Goal: Navigation & Orientation: Find specific page/section

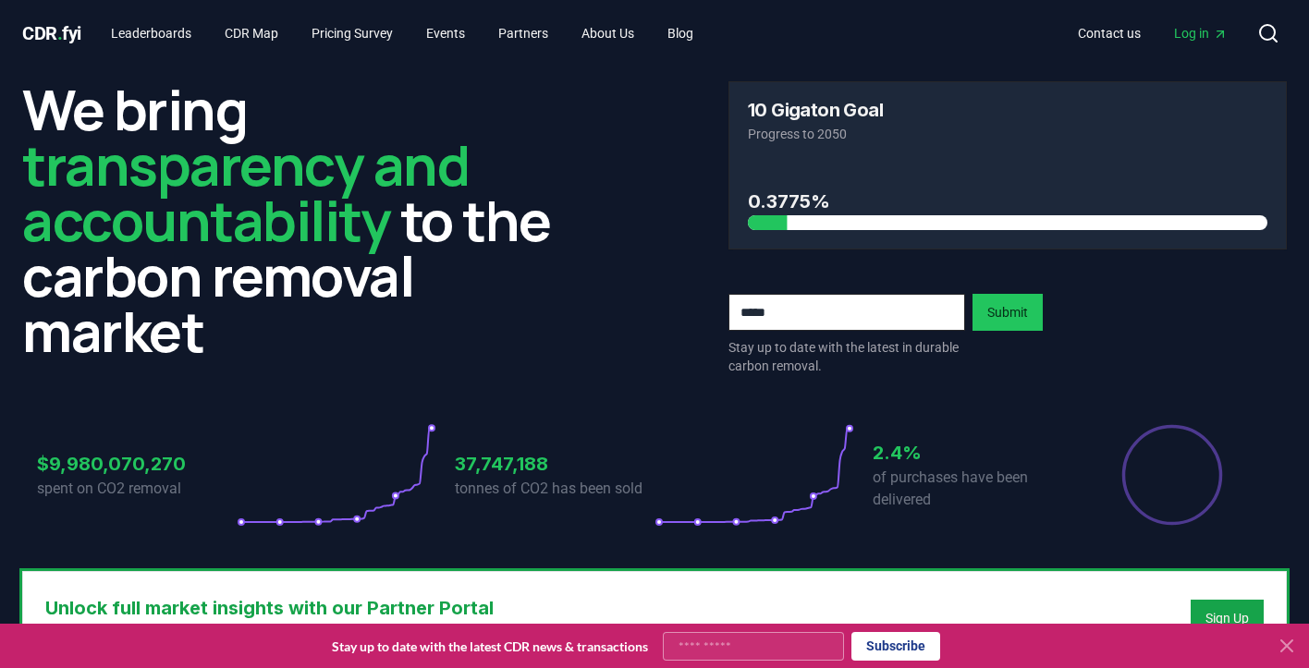
click at [1261, 29] on circle at bounding box center [1267, 32] width 15 height 15
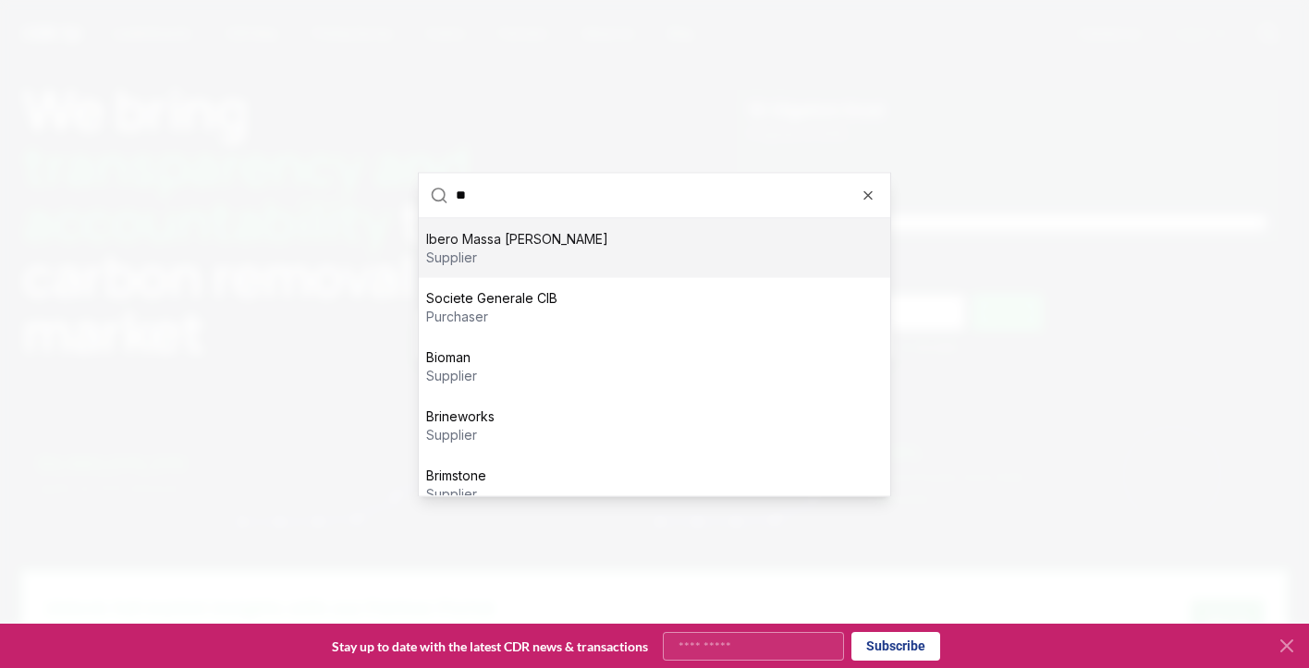
type input "***"
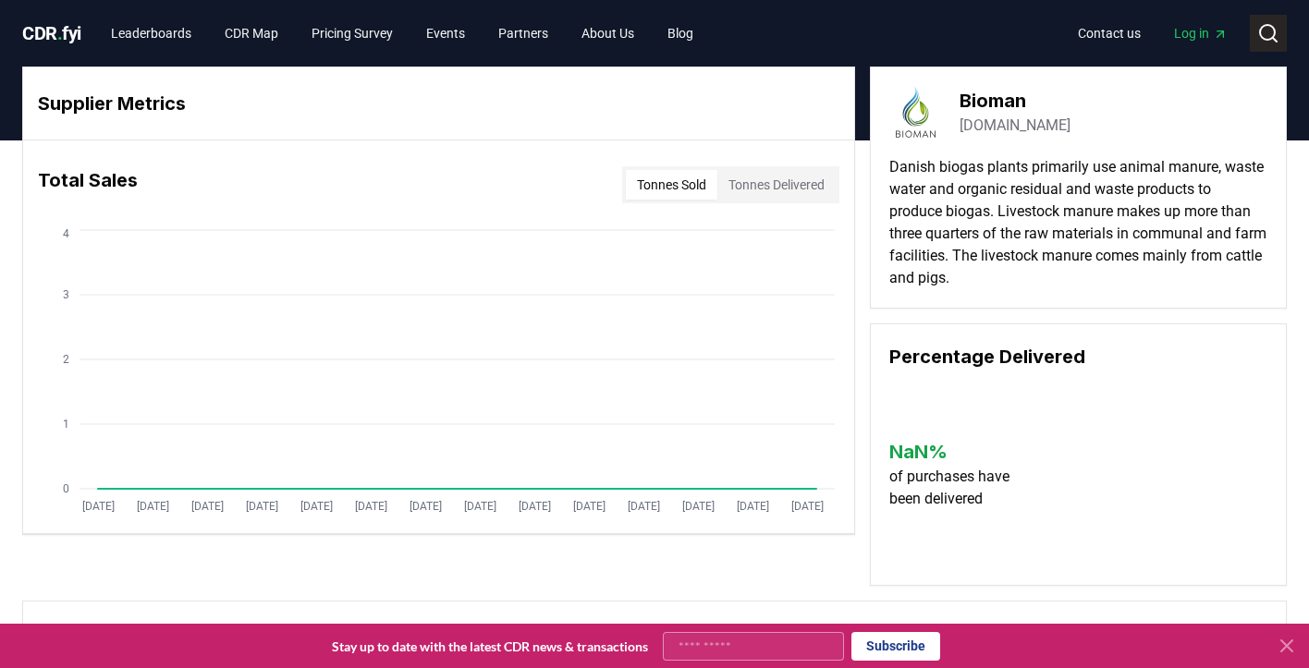
click at [1275, 38] on icon at bounding box center [1268, 33] width 22 height 22
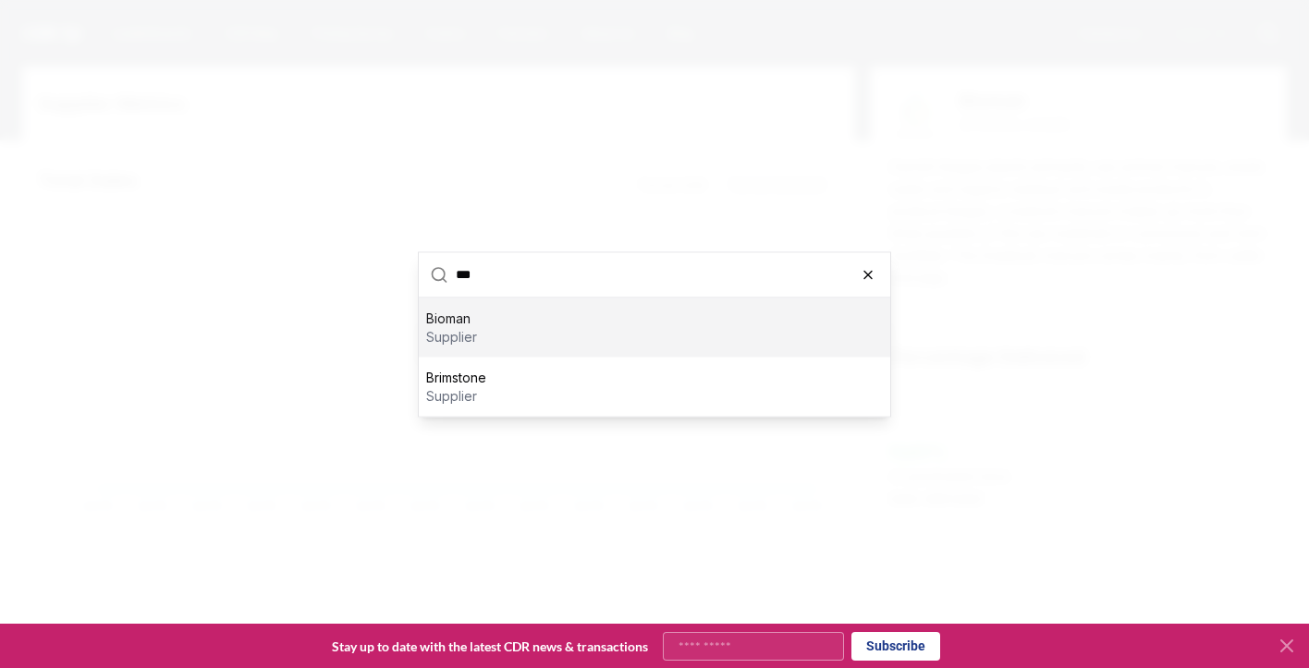
click at [869, 275] on icon "button" at bounding box center [867, 274] width 7 height 7
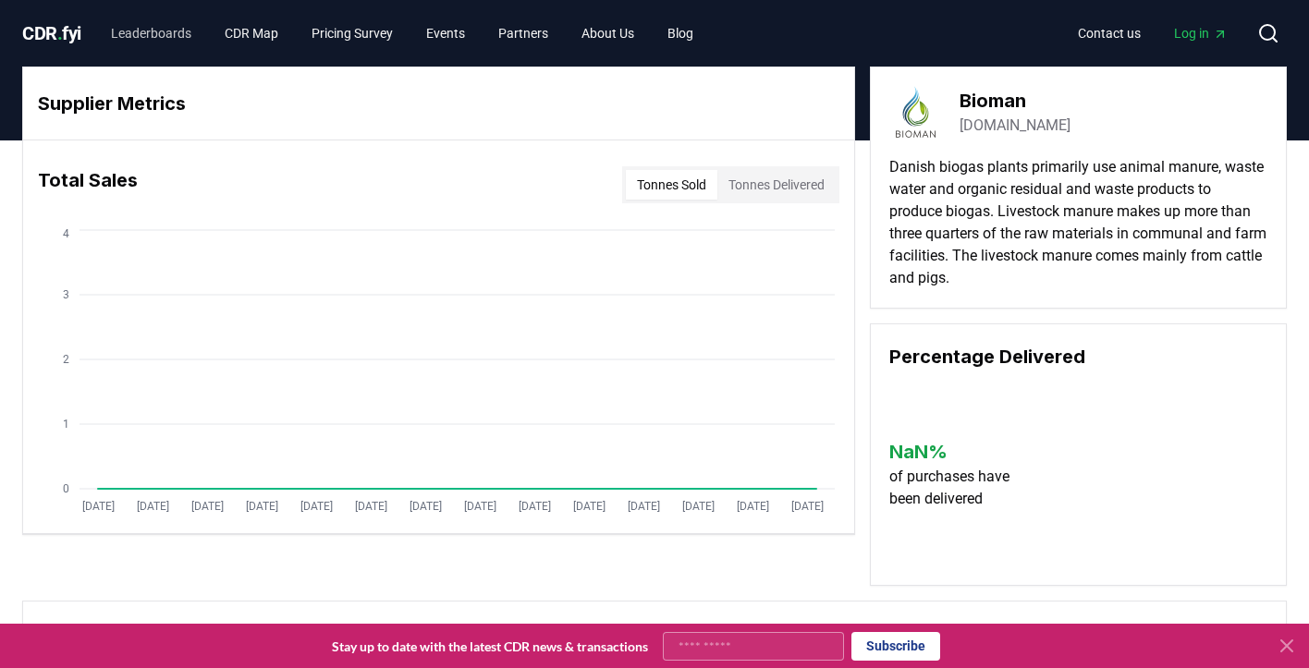
click at [141, 33] on link "Leaderboards" at bounding box center [151, 33] width 110 height 33
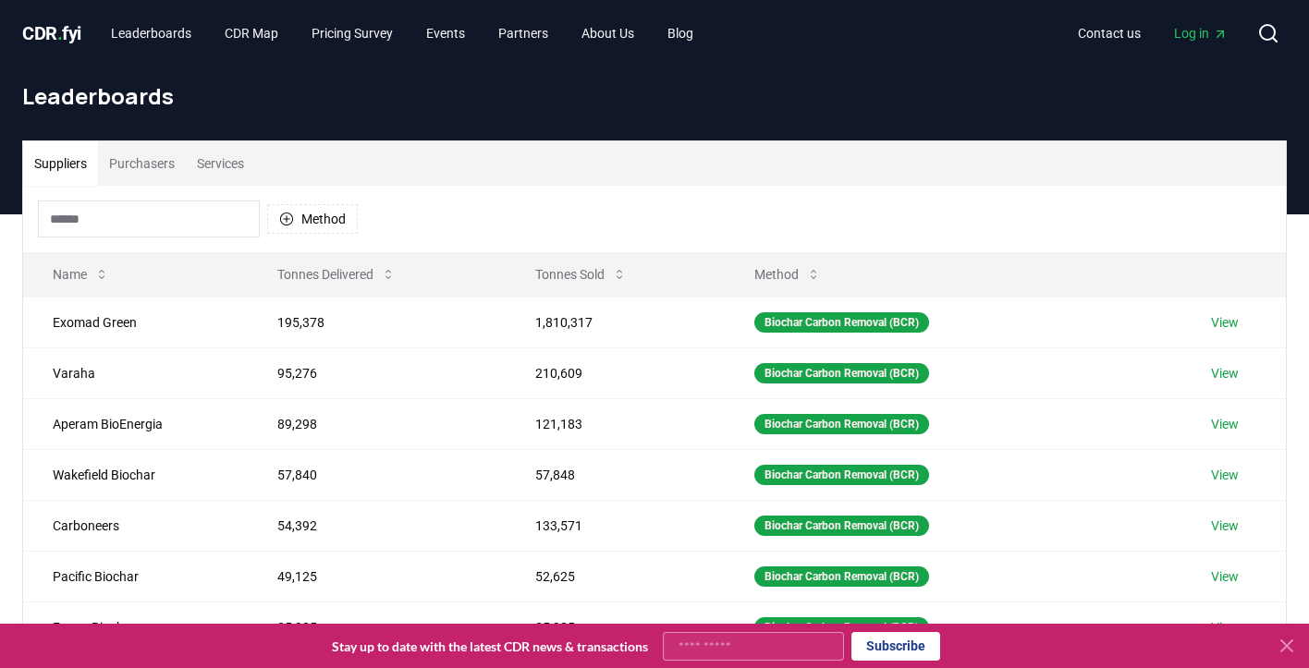
click at [124, 165] on button "Purchasers" at bounding box center [142, 163] width 88 height 44
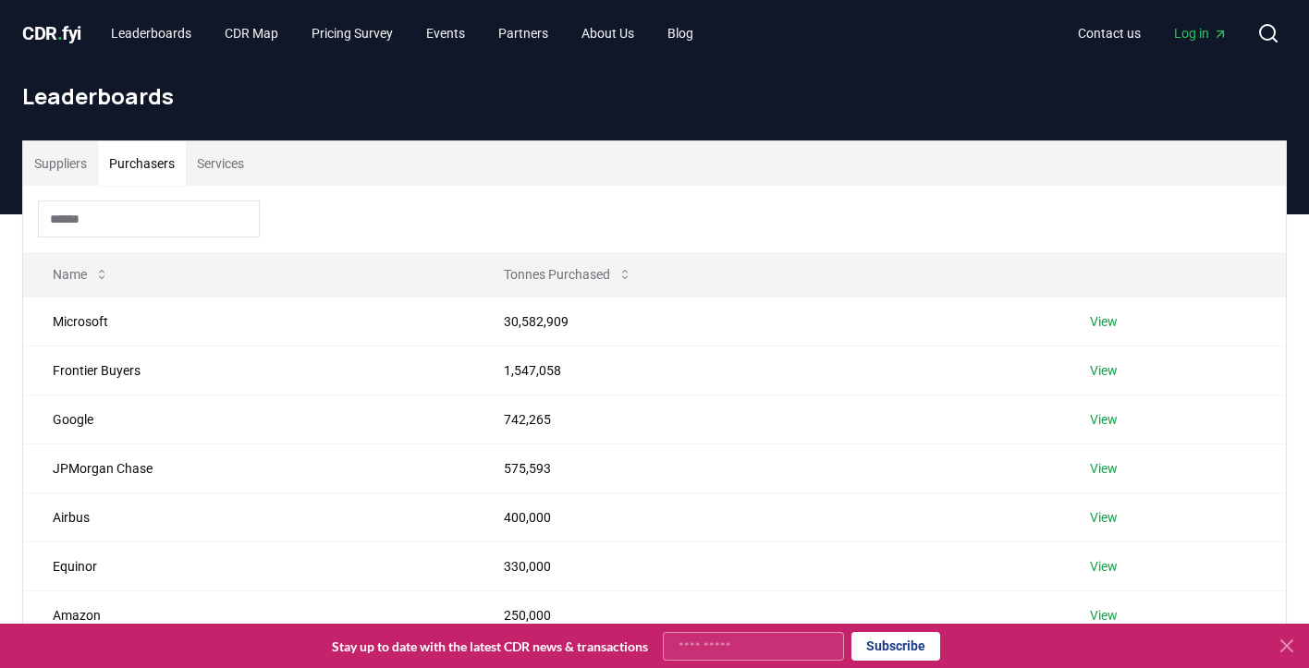
click at [107, 225] on input at bounding box center [149, 219] width 222 height 37
type input "*"
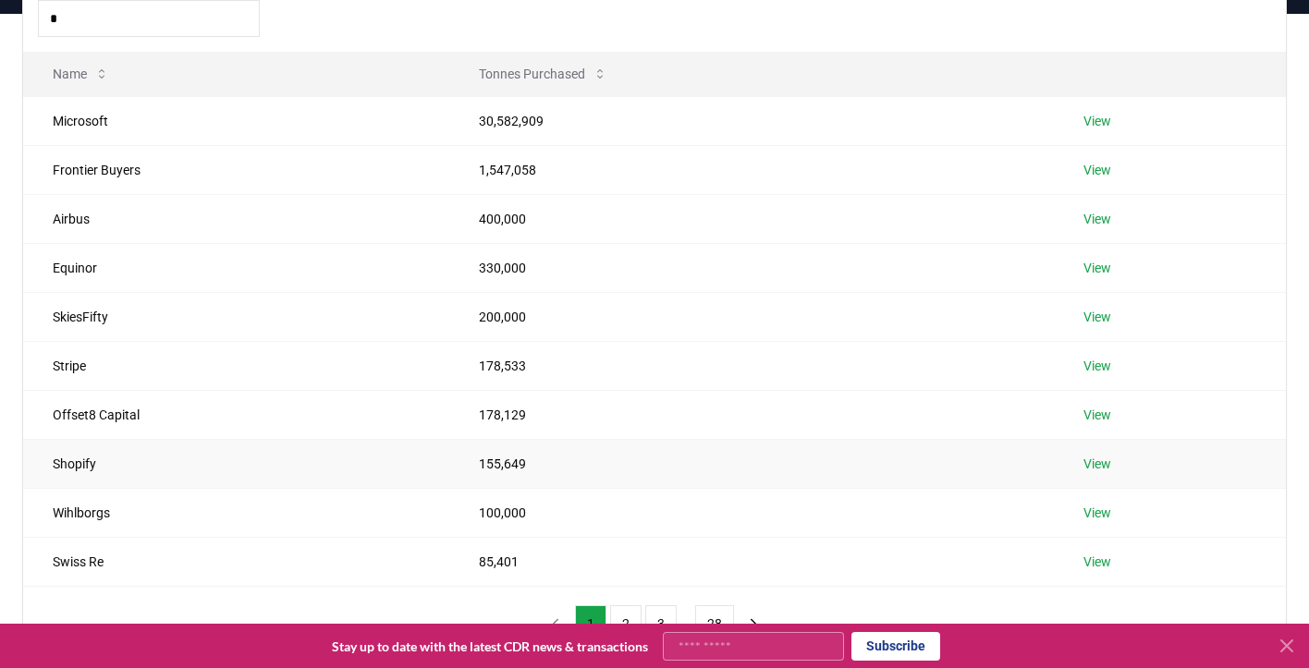
scroll to position [314, 0]
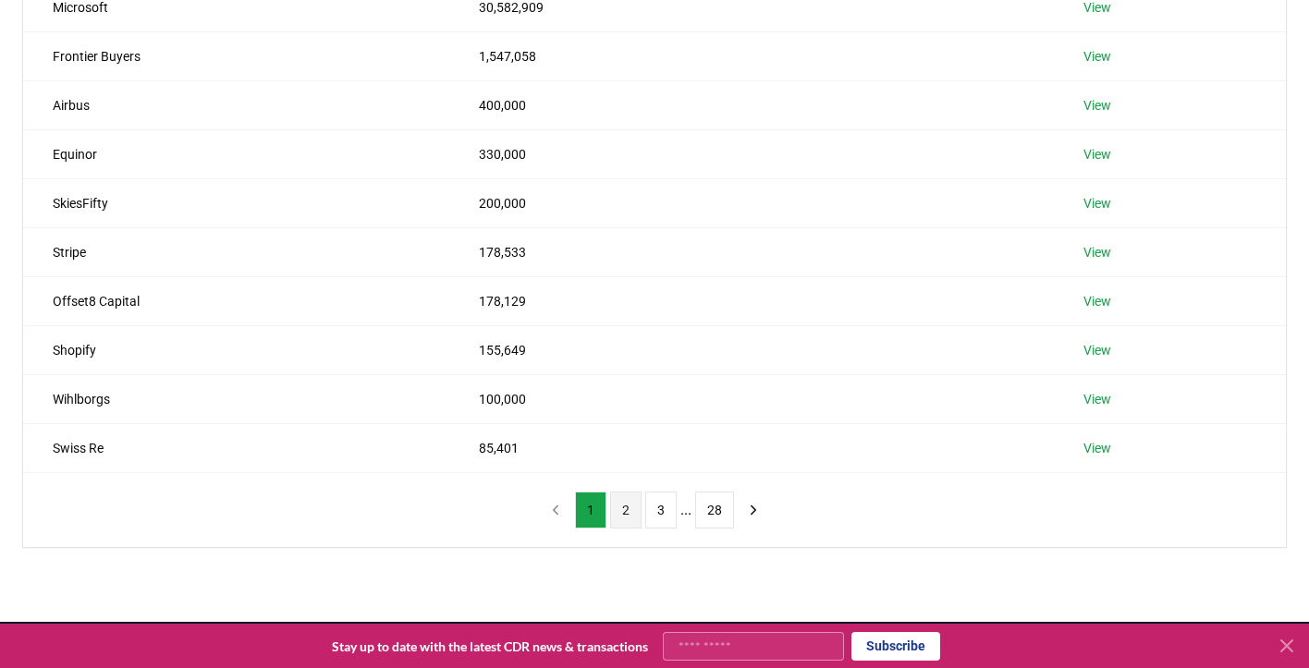
type input "*"
click at [628, 518] on button "2" at bounding box center [625, 510] width 31 height 37
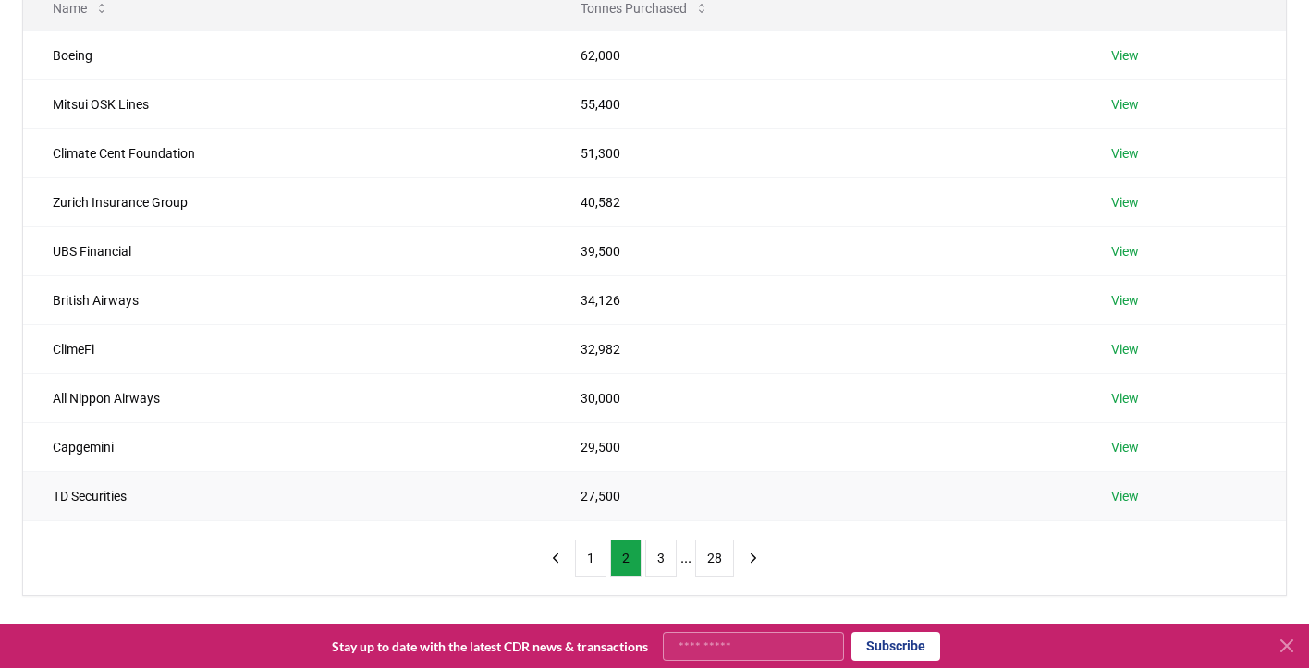
scroll to position [266, 0]
click at [663, 567] on button "3" at bounding box center [660, 558] width 31 height 37
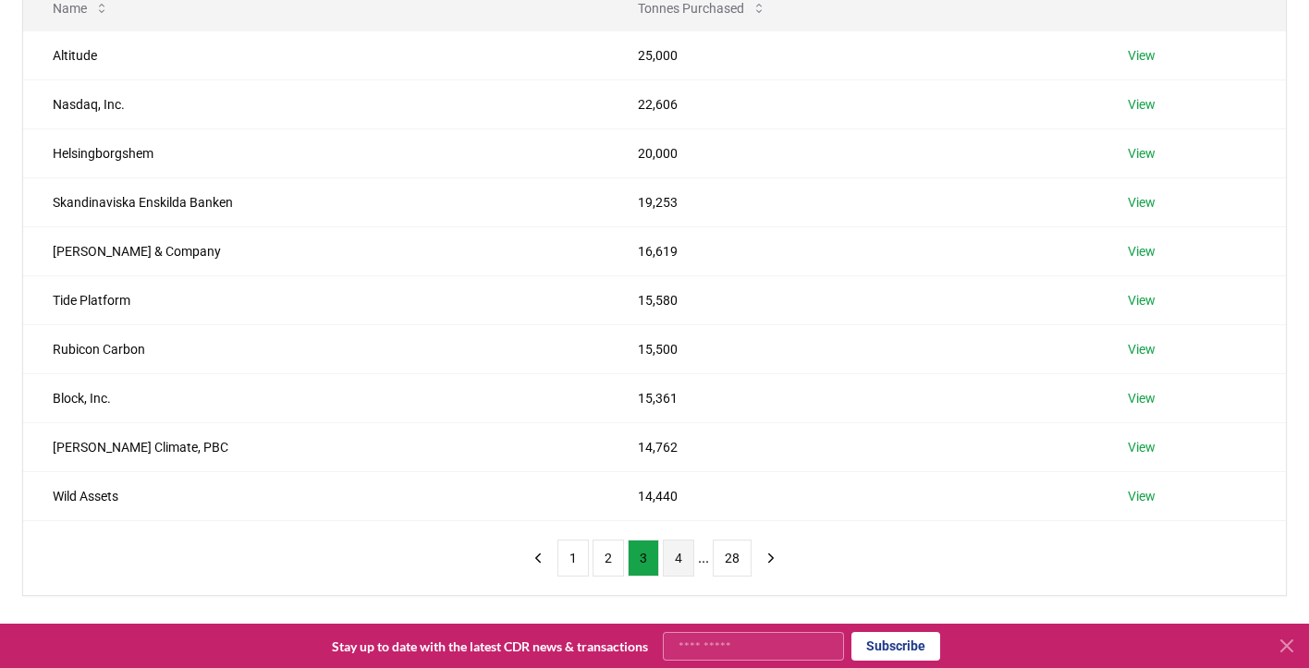
click at [685, 558] on button "4" at bounding box center [678, 558] width 31 height 37
click at [694, 555] on button "5" at bounding box center [685, 558] width 31 height 37
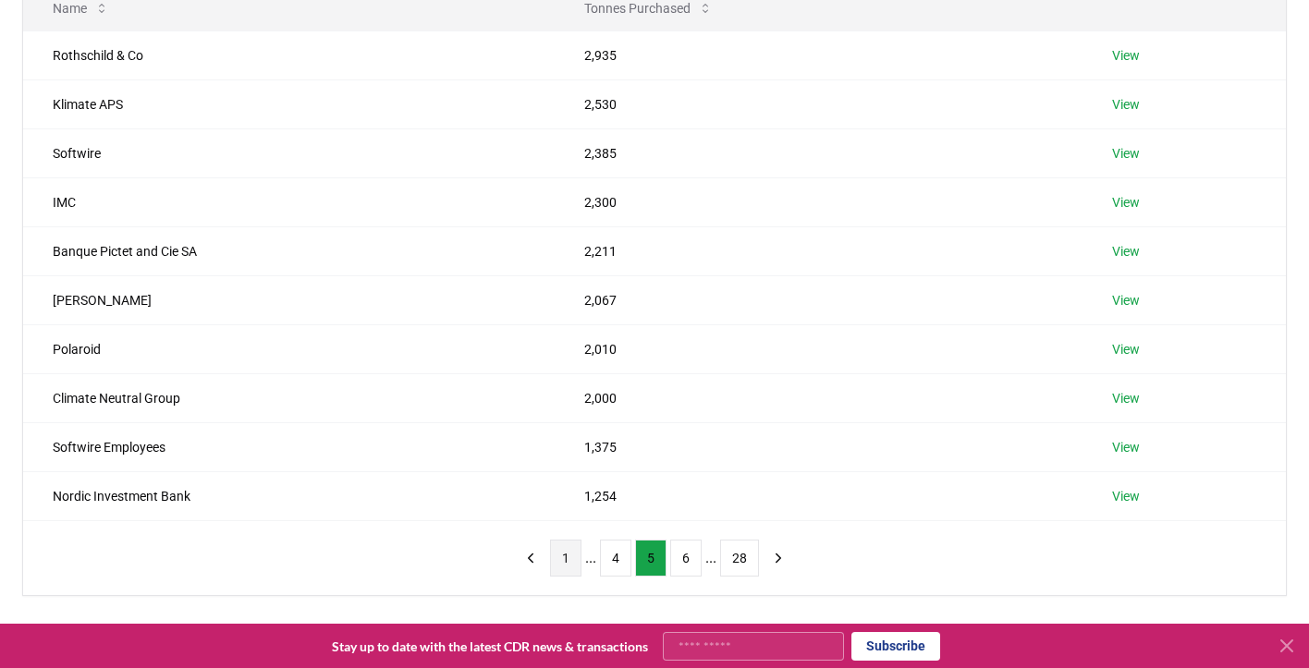
click at [554, 563] on button "1" at bounding box center [565, 558] width 31 height 37
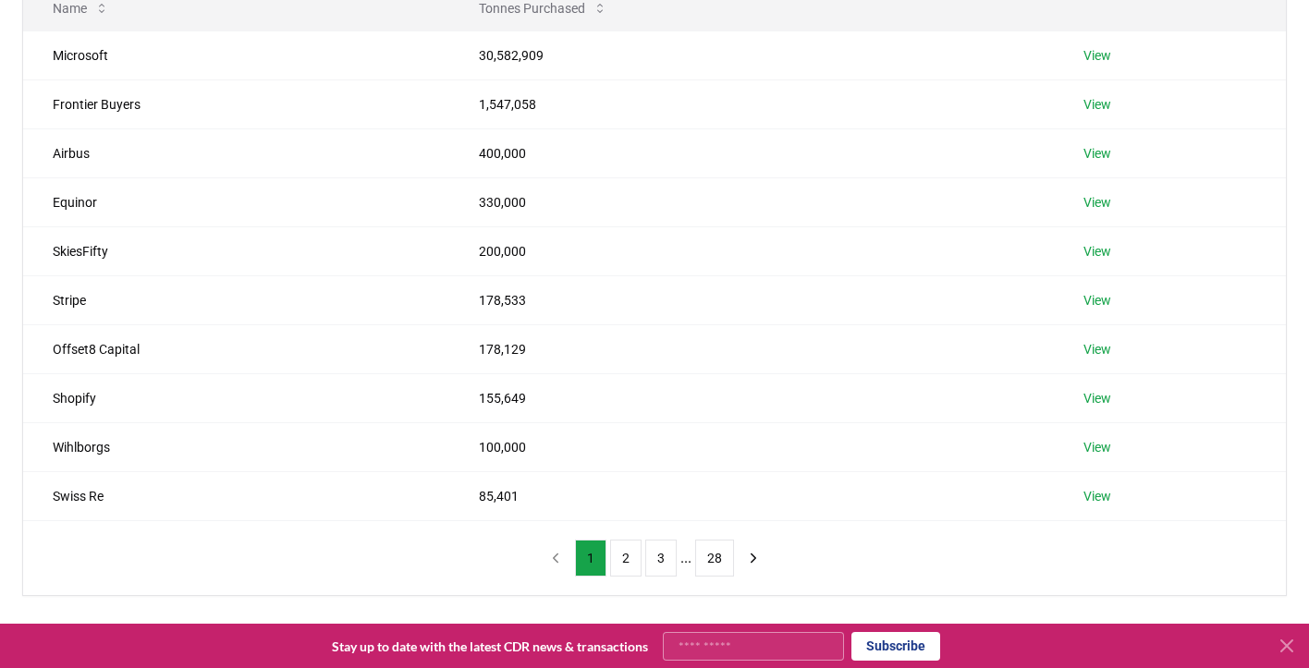
click at [560, 558] on nav "1 2 3 ... 28" at bounding box center [654, 558] width 229 height 37
